Goal: Navigation & Orientation: Find specific page/section

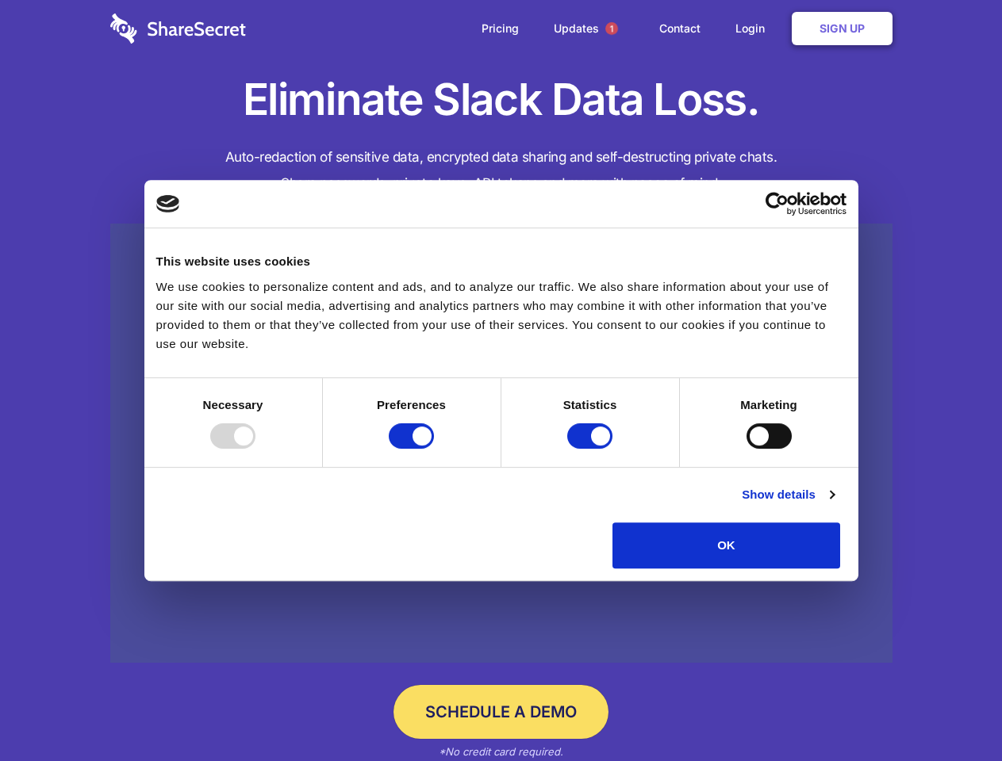
click at [255, 449] on div at bounding box center [232, 436] width 45 height 25
click at [434, 449] on input "Preferences" at bounding box center [411, 436] width 45 height 25
checkbox input "false"
click at [592, 449] on input "Statistics" at bounding box center [589, 436] width 45 height 25
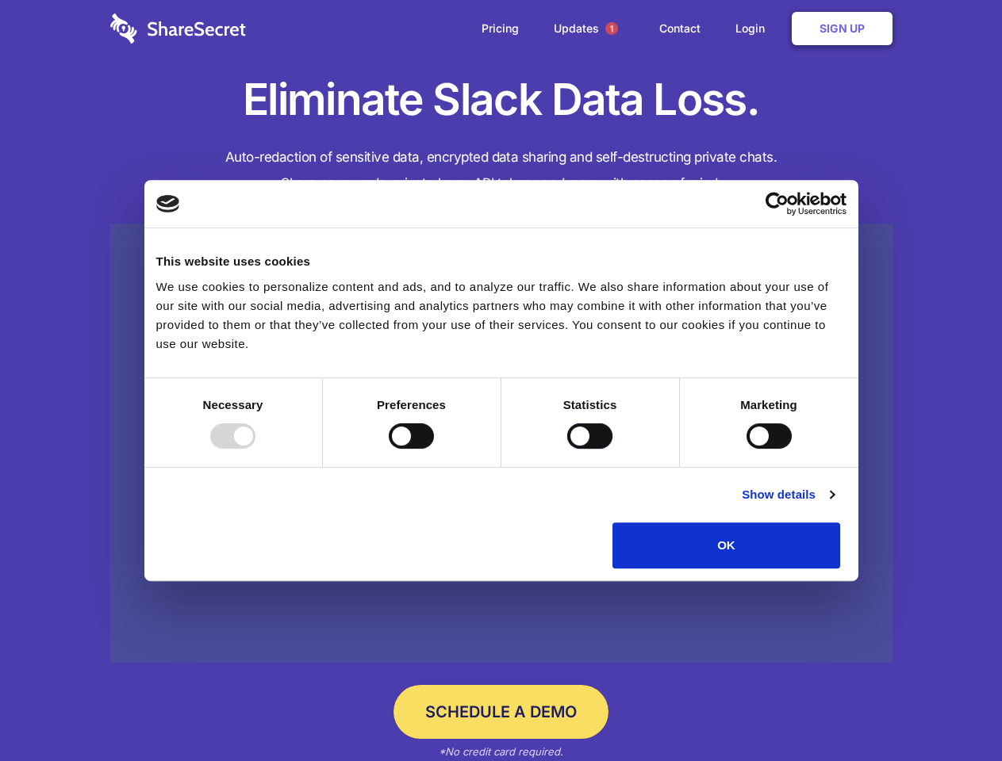
checkbox input "false"
click at [746, 449] on input "Marketing" at bounding box center [768, 436] width 45 height 25
checkbox input "true"
click at [834, 504] on link "Show details" at bounding box center [788, 494] width 92 height 19
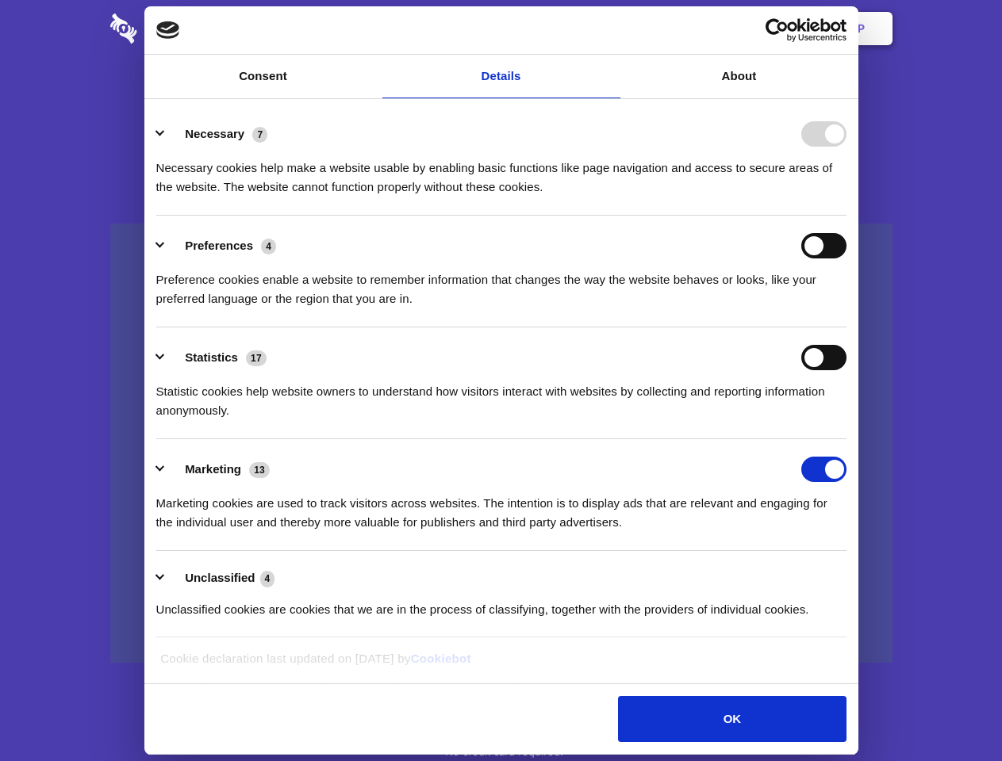
click at [846, 216] on li "Necessary 7 Necessary cookies help make a website usable by enabling basic func…" at bounding box center [501, 160] width 690 height 112
click at [611, 29] on span "1" at bounding box center [611, 28] width 13 height 13
